Goal: Task Accomplishment & Management: Complete application form

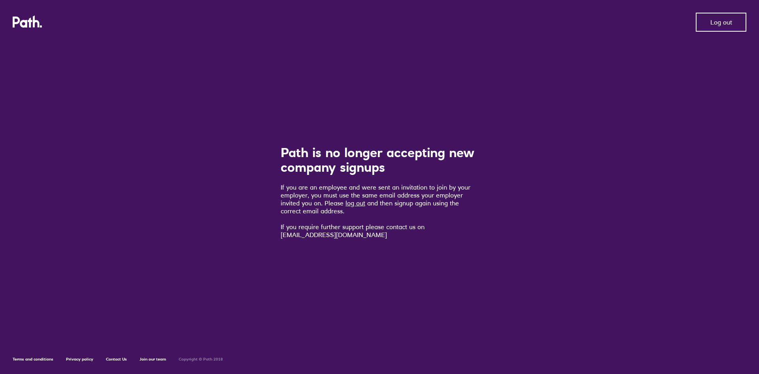
click at [712, 24] on span "Log out" at bounding box center [722, 22] width 22 height 7
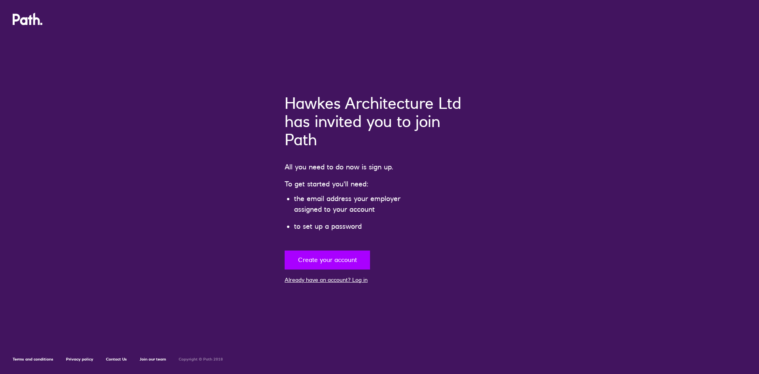
click at [325, 256] on button "Create your account" at bounding box center [327, 259] width 85 height 19
